Goal: Task Accomplishment & Management: Use online tool/utility

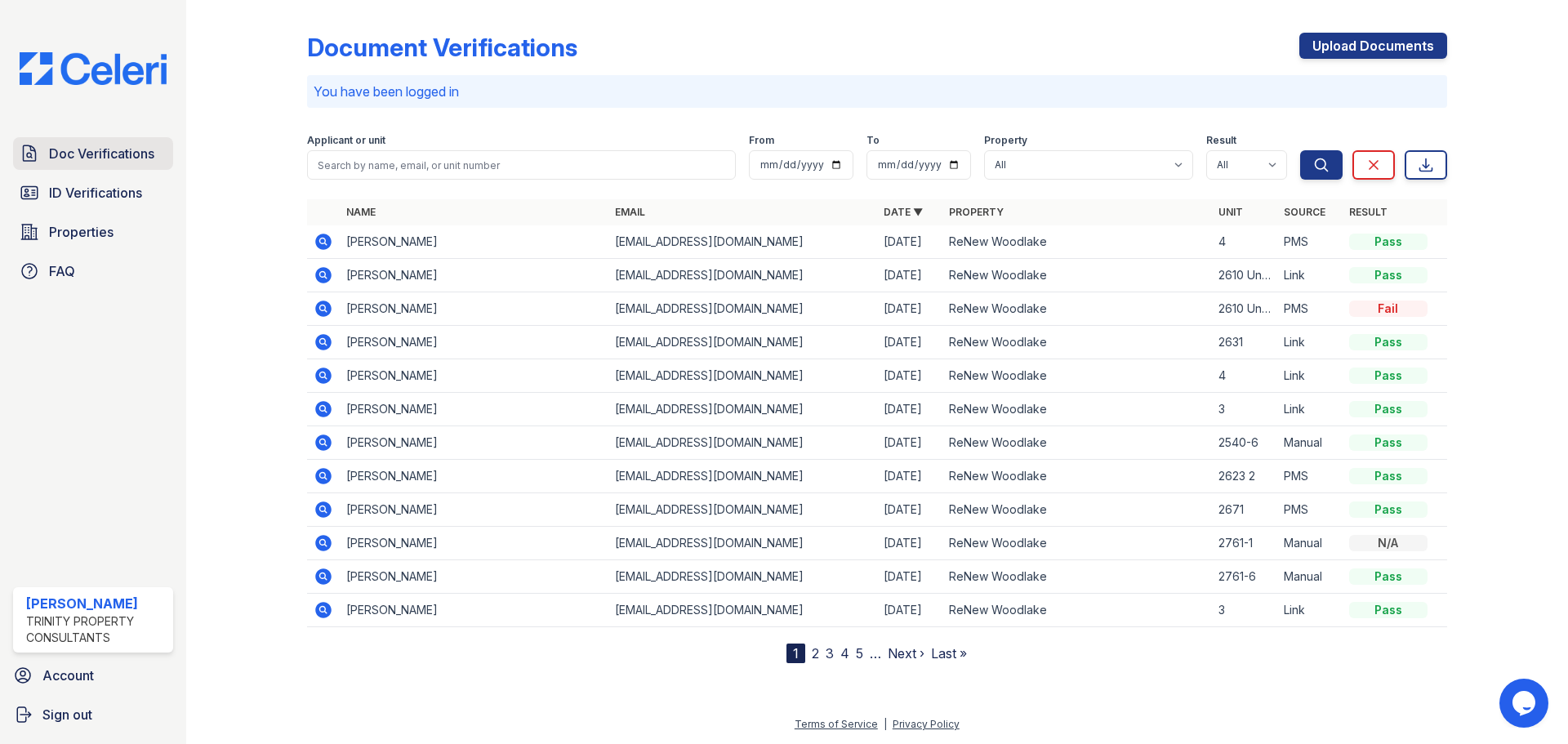
click at [51, 144] on span "Doc Verifications" at bounding box center [102, 153] width 105 height 20
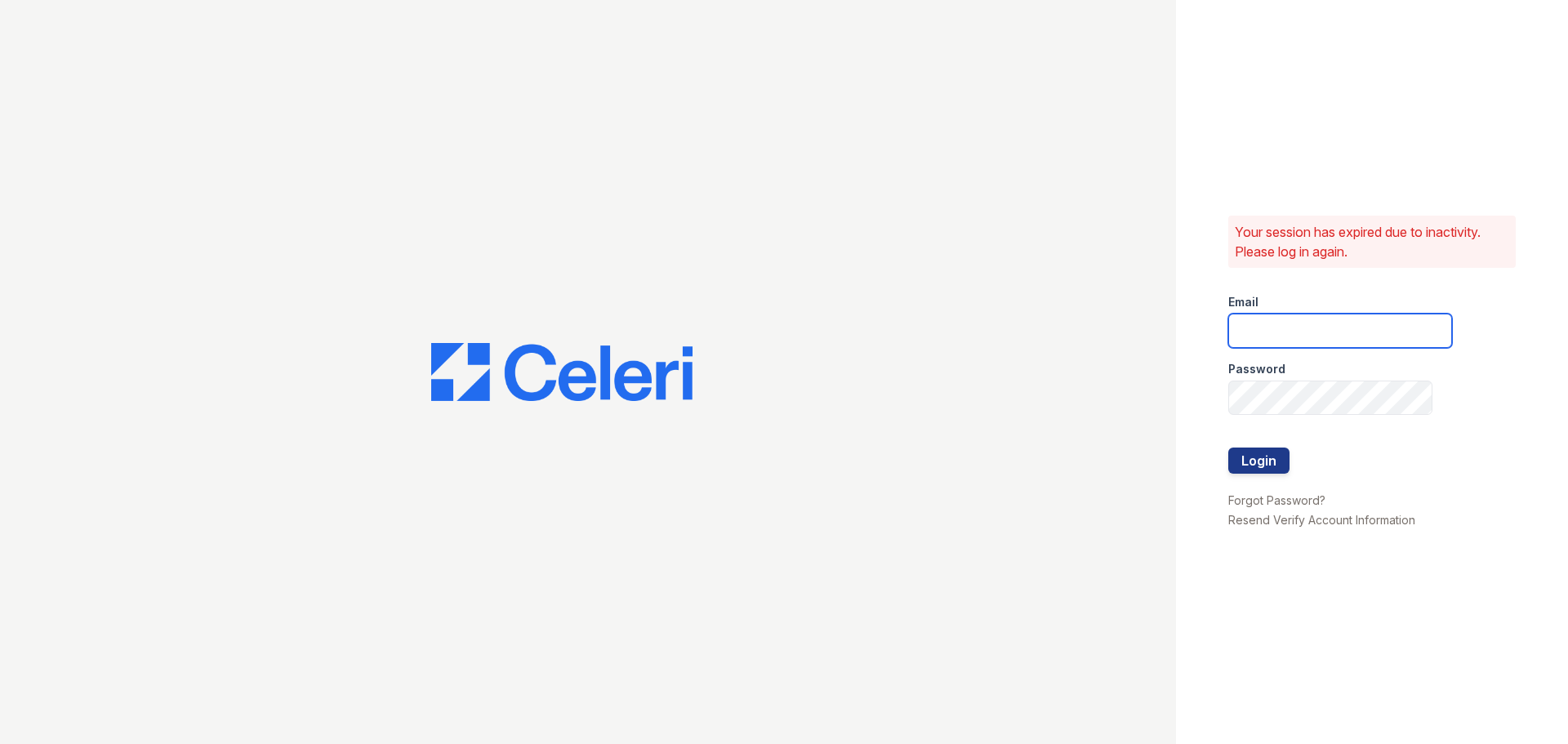
type input "ckeena@trinity-pm.com"
click at [1269, 466] on button "Login" at bounding box center [1259, 461] width 62 height 26
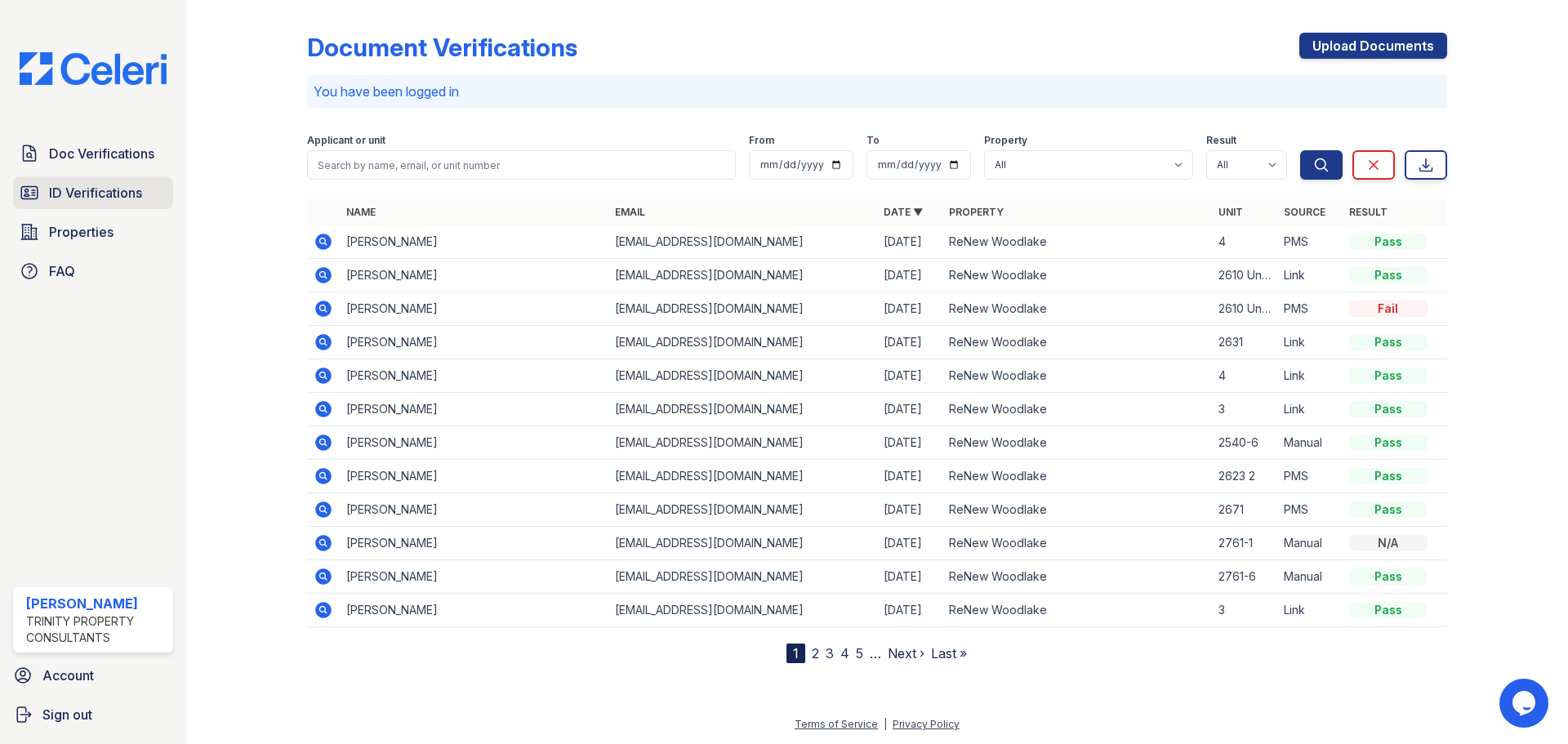
click at [117, 200] on span "ID Verifications" at bounding box center [96, 192] width 93 height 20
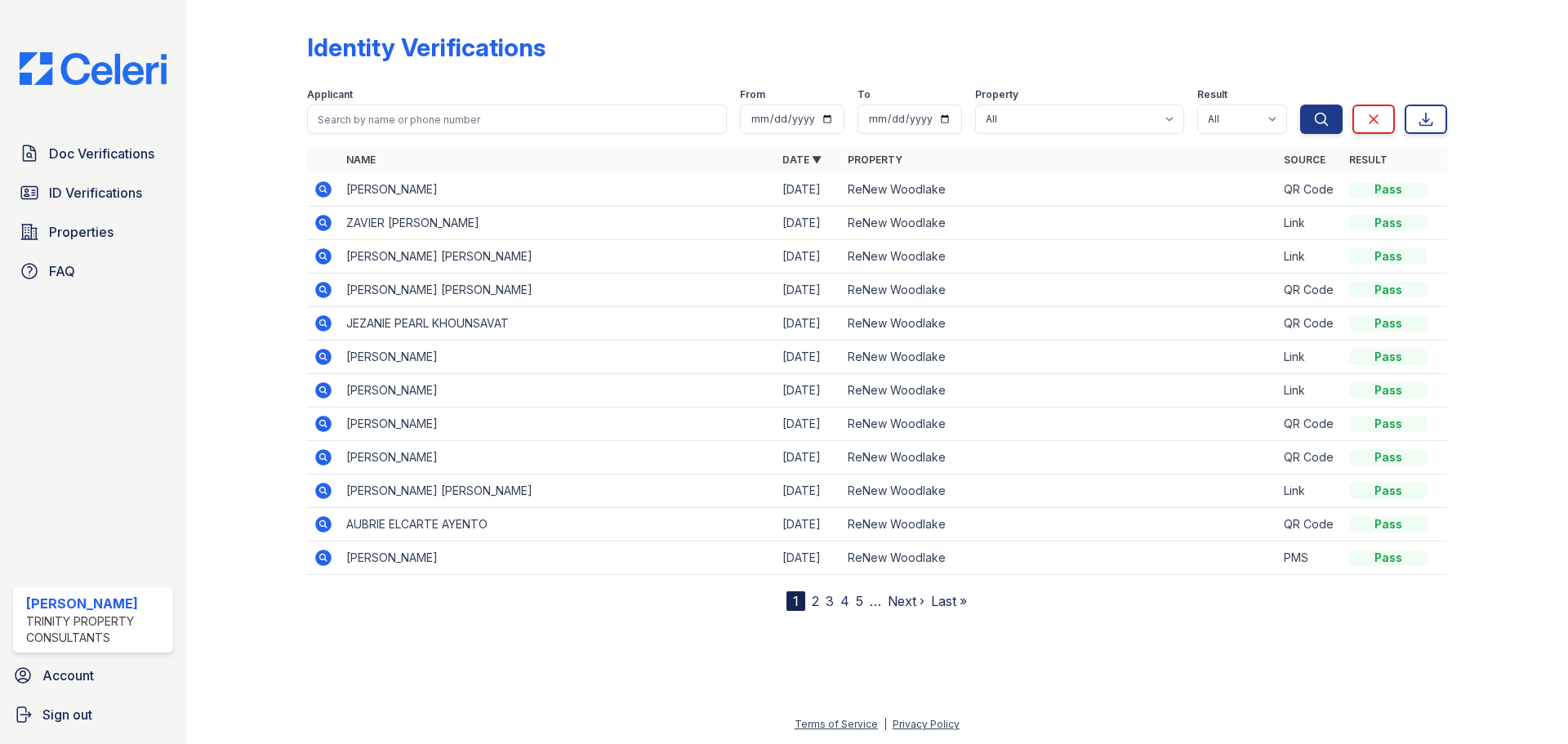
click at [114, 157] on span "Doc Verifications" at bounding box center [102, 153] width 105 height 20
